Goal: Check status: Check status

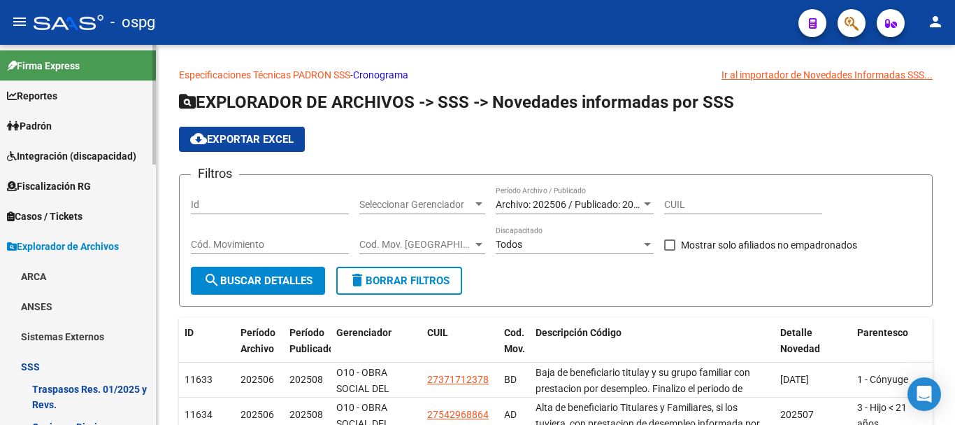
click at [59, 117] on link "Padrón" at bounding box center [78, 125] width 156 height 30
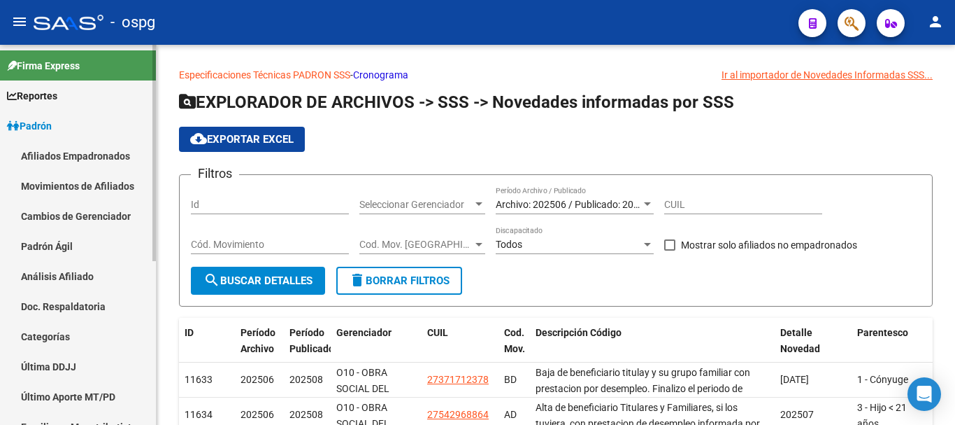
click at [74, 273] on link "Análisis Afiliado" at bounding box center [78, 276] width 156 height 30
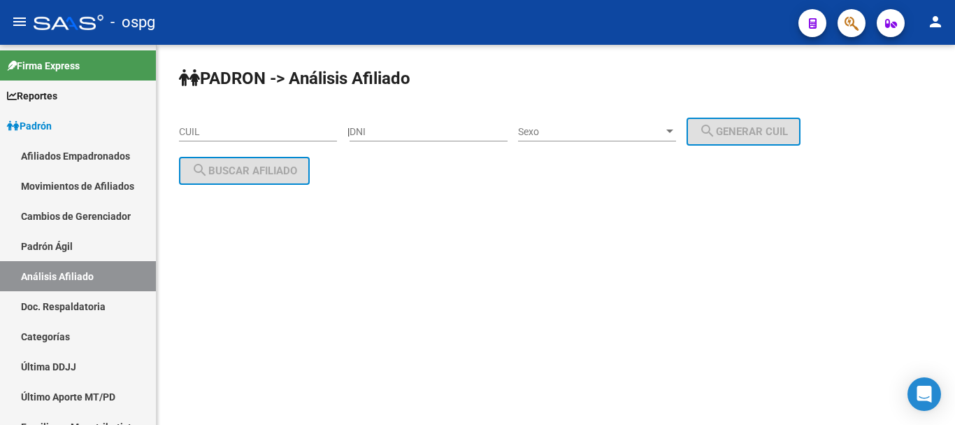
click at [232, 132] on input "CUIL" at bounding box center [258, 132] width 158 height 12
paste input "20-08050649-0"
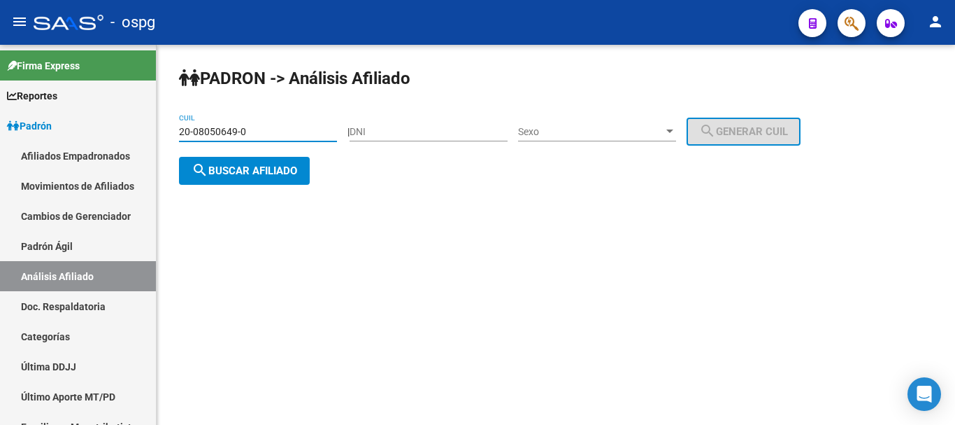
type input "20-08050649-0"
click at [269, 171] on span "search Buscar afiliado" at bounding box center [245, 170] width 106 height 13
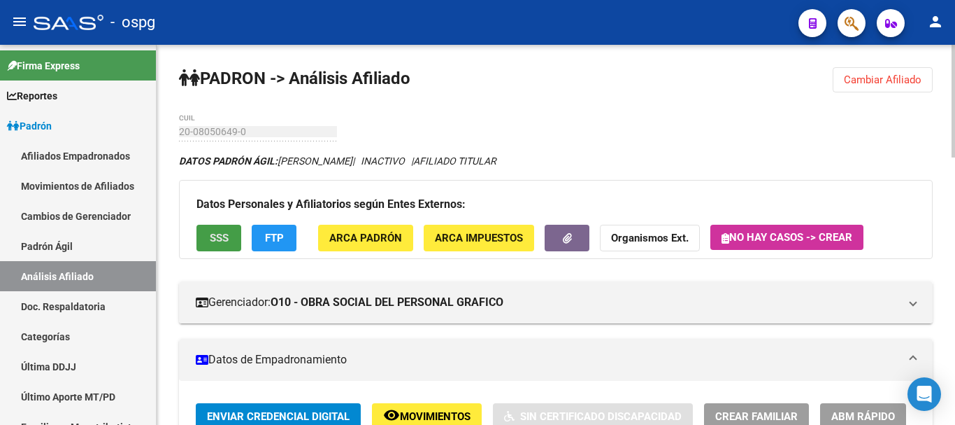
click at [214, 240] on span "SSS" at bounding box center [219, 238] width 19 height 13
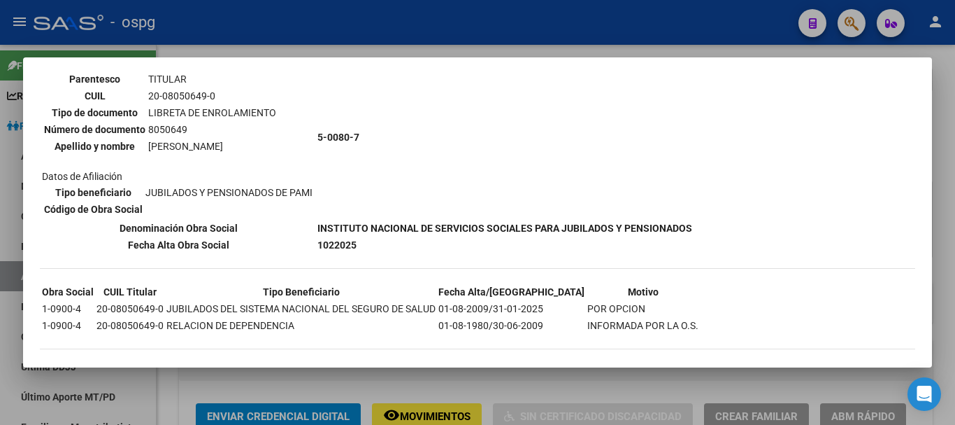
scroll to position [129, 0]
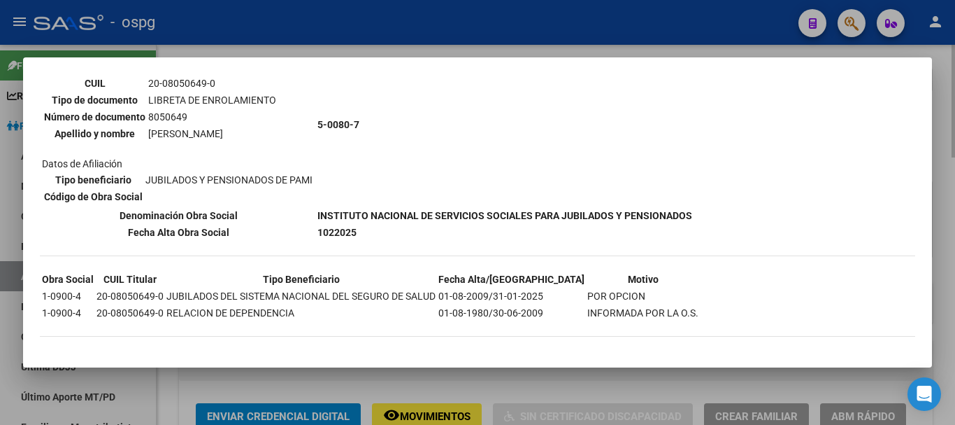
drag, startPoint x: 937, startPoint y: 159, endPoint x: 945, endPoint y: 157, distance: 8.0
click at [939, 159] on div at bounding box center [477, 212] width 955 height 425
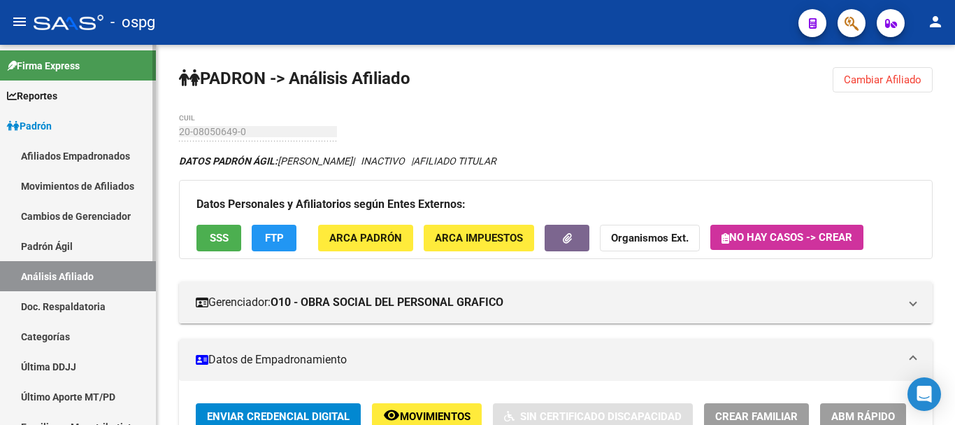
click at [66, 127] on link "Padrón" at bounding box center [78, 125] width 156 height 30
